Goal: Transaction & Acquisition: Obtain resource

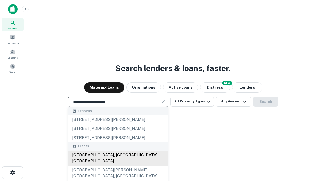
click at [118, 165] on div "[GEOGRAPHIC_DATA], [GEOGRAPHIC_DATA], [GEOGRAPHIC_DATA]" at bounding box center [118, 157] width 100 height 15
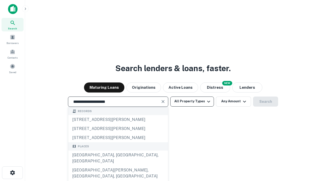
type input "**********"
click at [192, 101] on button "All Property Types" at bounding box center [192, 101] width 44 height 10
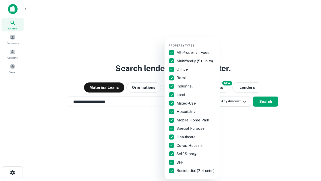
click at [196, 42] on button "button" at bounding box center [196, 42] width 55 height 0
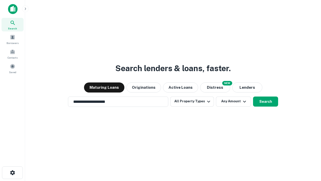
scroll to position [3, 60]
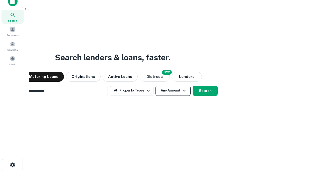
click at [155, 86] on button "Any Amount" at bounding box center [172, 91] width 35 height 10
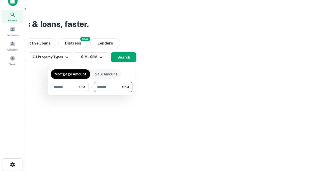
type input "*******"
click at [92, 92] on button "button" at bounding box center [92, 92] width 82 height 0
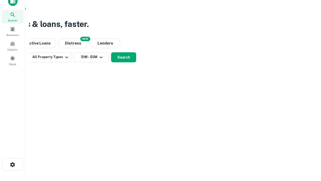
scroll to position [3, 93]
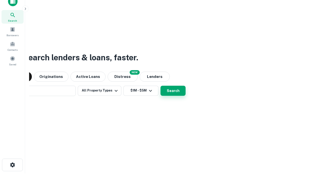
click at [160, 86] on button "Search" at bounding box center [172, 91] width 25 height 10
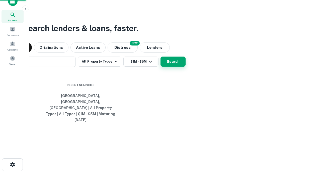
scroll to position [13, 142]
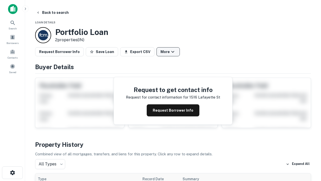
click at [168, 52] on button "More" at bounding box center [167, 51] width 23 height 9
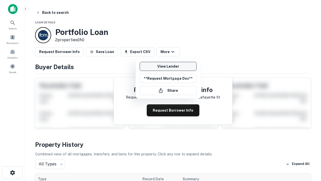
click at [168, 66] on link "View Lender" at bounding box center [168, 66] width 57 height 9
